Goal: Task Accomplishment & Management: Use online tool/utility

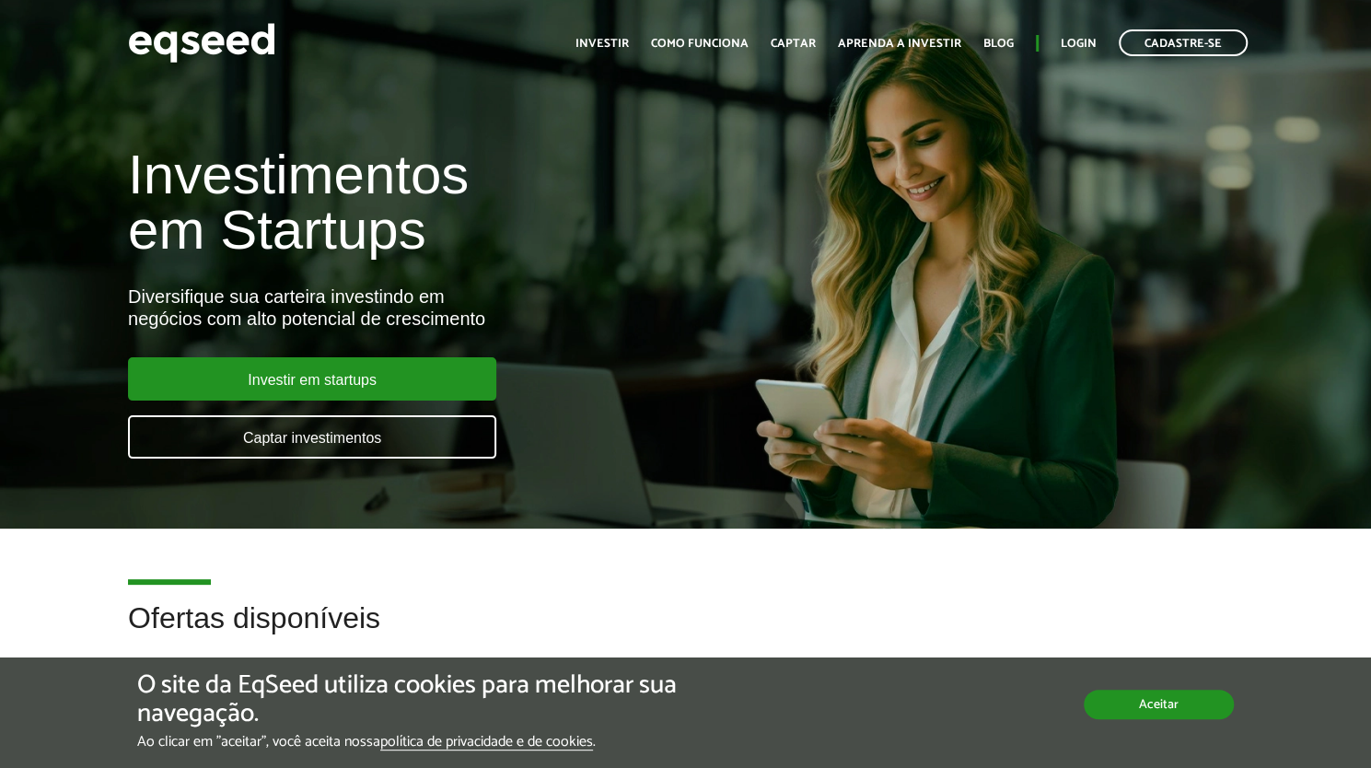
click at [1173, 702] on button "Aceitar" at bounding box center [1159, 704] width 150 height 29
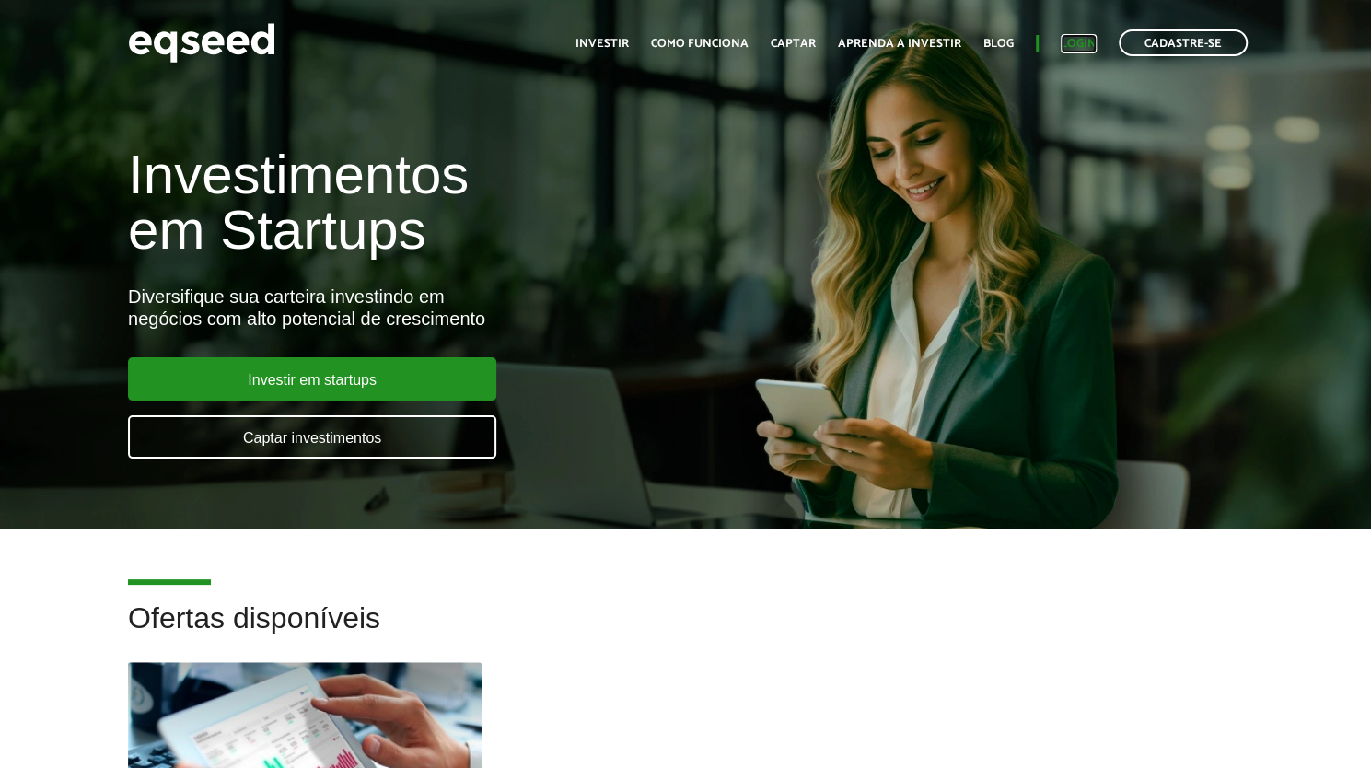
click at [1081, 43] on link "Login" at bounding box center [1079, 44] width 36 height 12
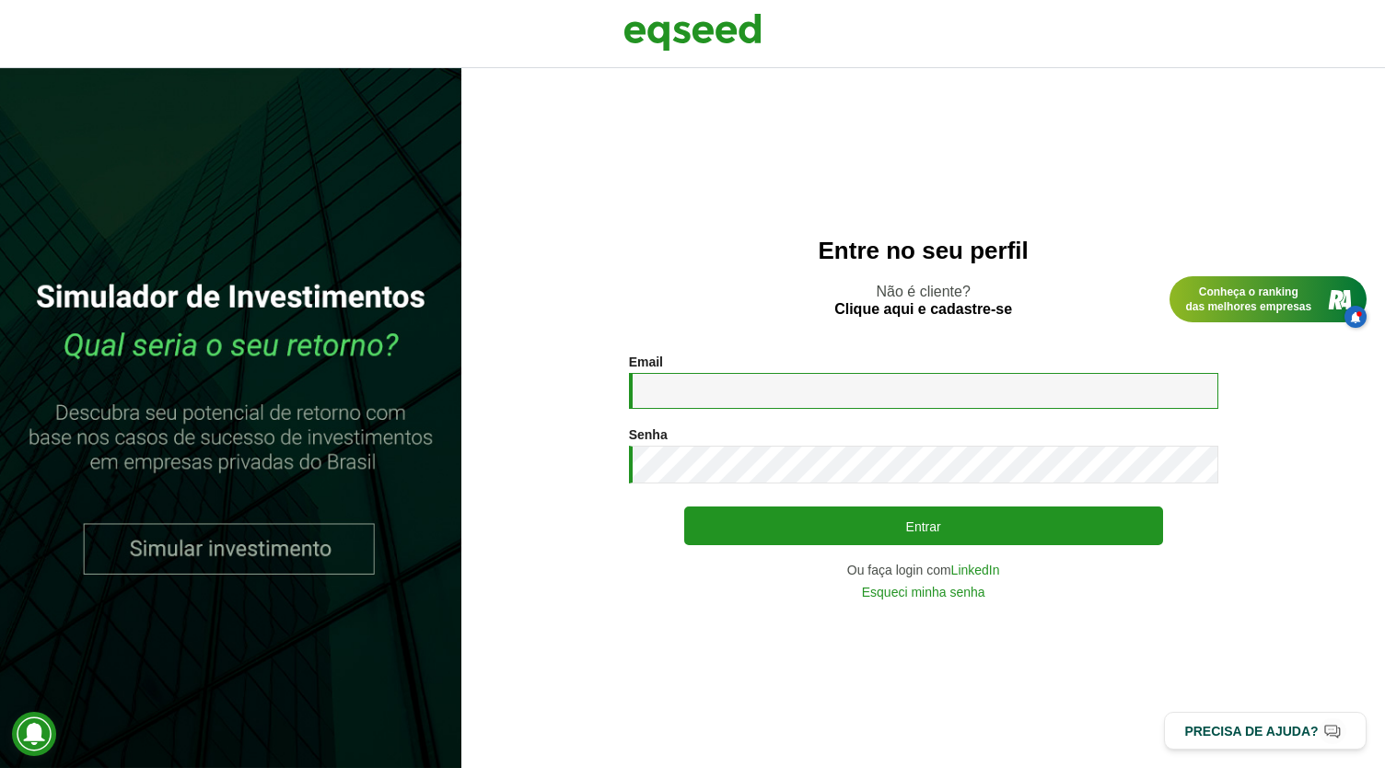
click at [877, 392] on input "Email *" at bounding box center [923, 391] width 589 height 36
click at [752, 387] on input "Email *" at bounding box center [923, 391] width 589 height 36
type input "**********"
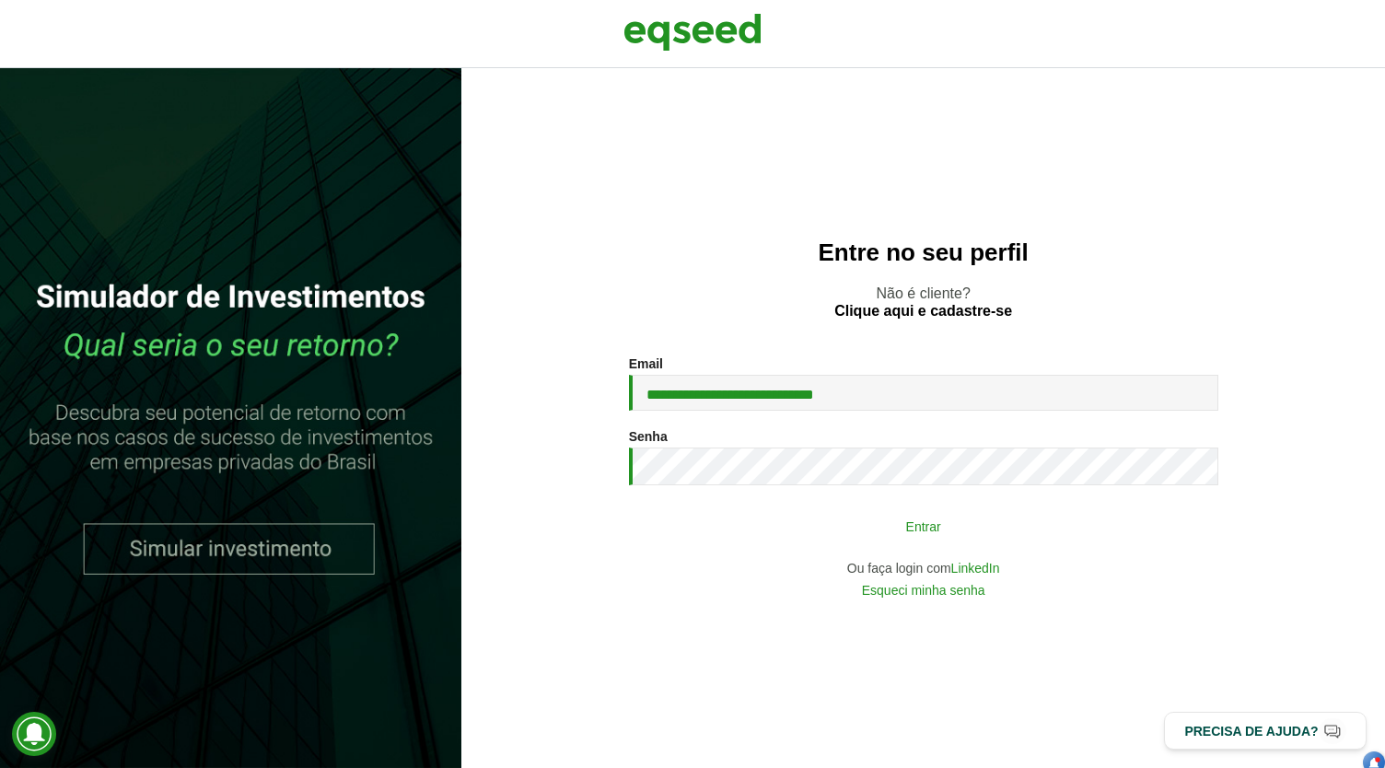
click at [711, 525] on button "Entrar" at bounding box center [923, 525] width 479 height 35
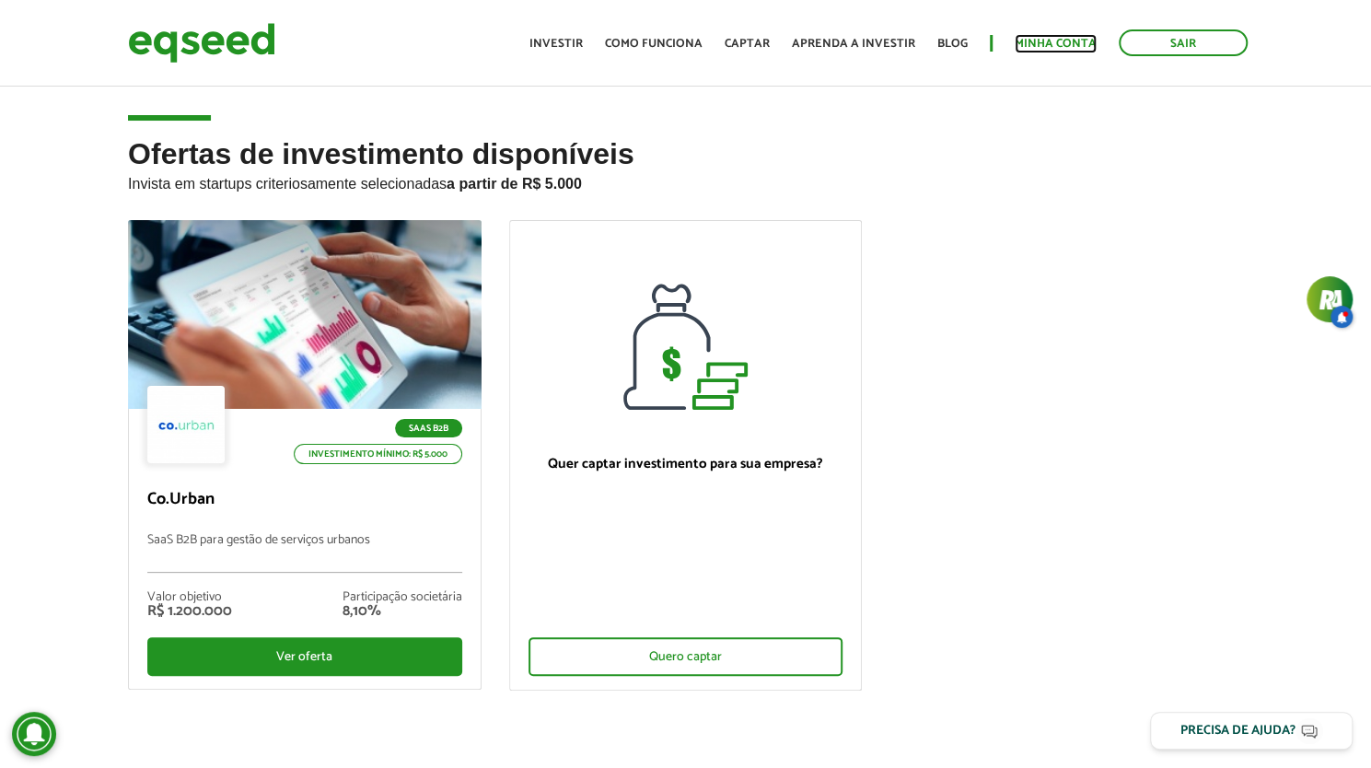
click at [1055, 41] on link "Minha conta" at bounding box center [1056, 44] width 82 height 12
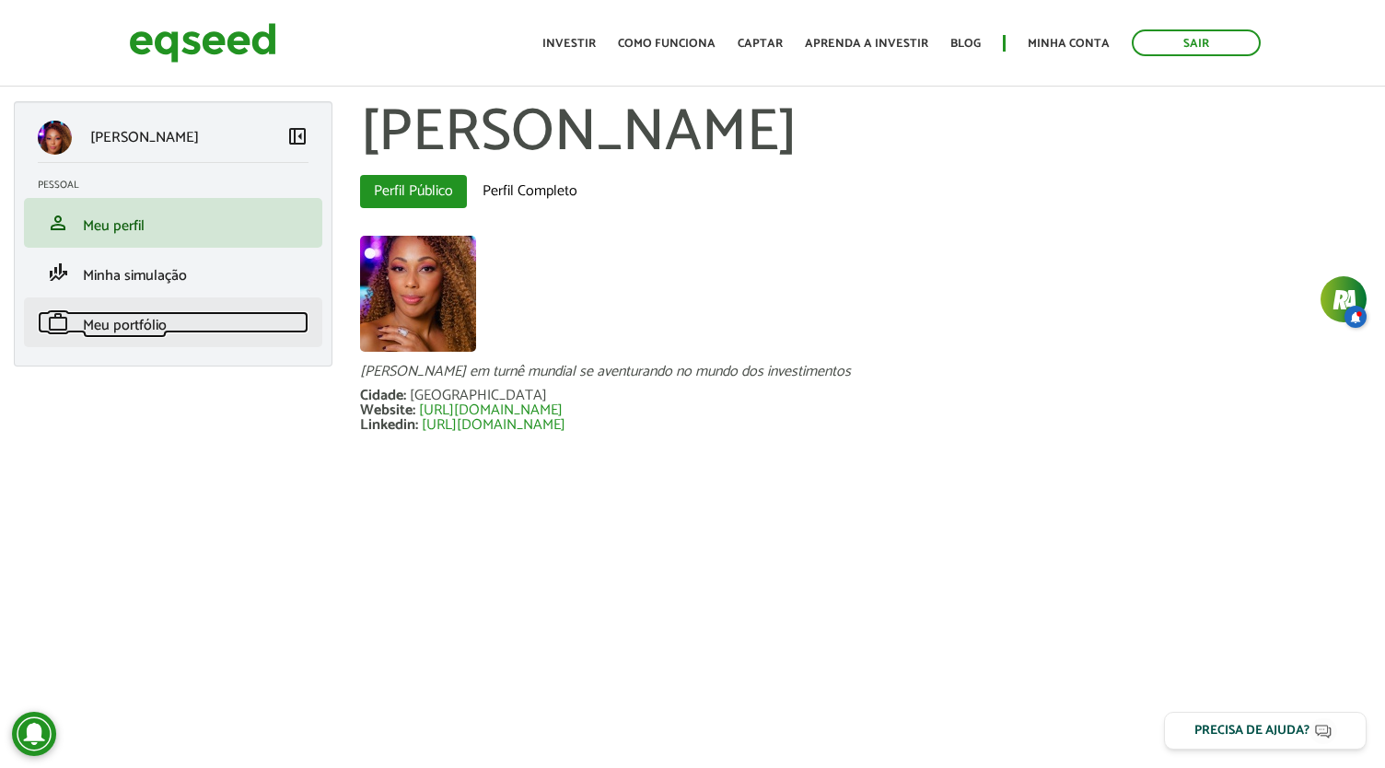
click at [112, 320] on span "Meu portfólio" at bounding box center [125, 325] width 84 height 25
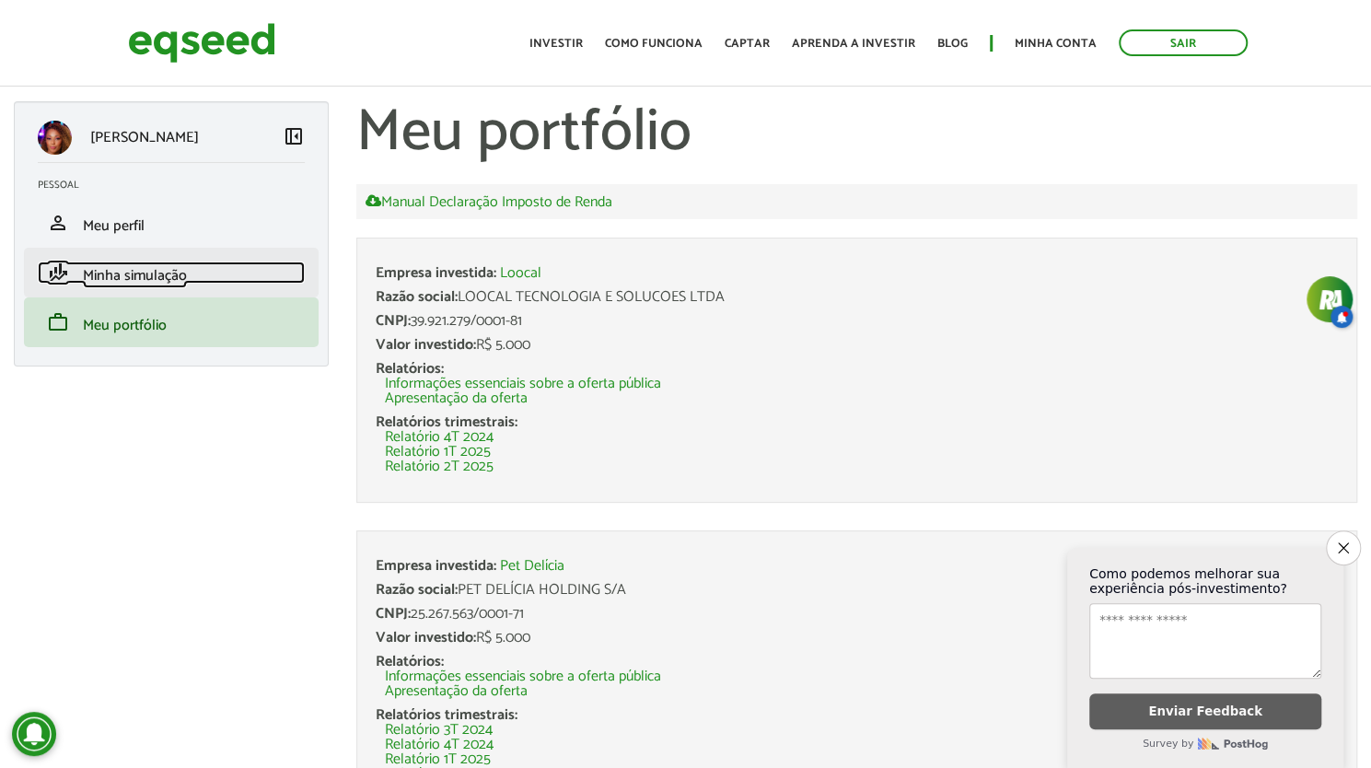
click at [188, 268] on link "finance_mode Minha simulação" at bounding box center [171, 273] width 267 height 22
